Goal: Information Seeking & Learning: Learn about a topic

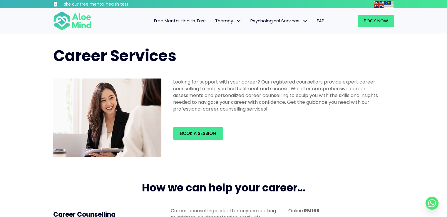
click at [186, 19] on span "Free Mental Health Test" at bounding box center [180, 21] width 52 height 6
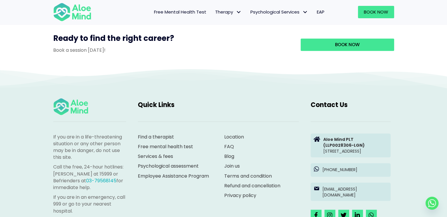
scroll to position [578, 0]
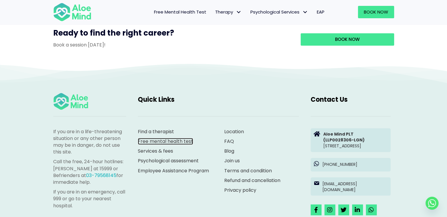
click at [157, 145] on link "Free mental health test" at bounding box center [165, 141] width 55 height 7
